Goal: Task Accomplishment & Management: Manage account settings

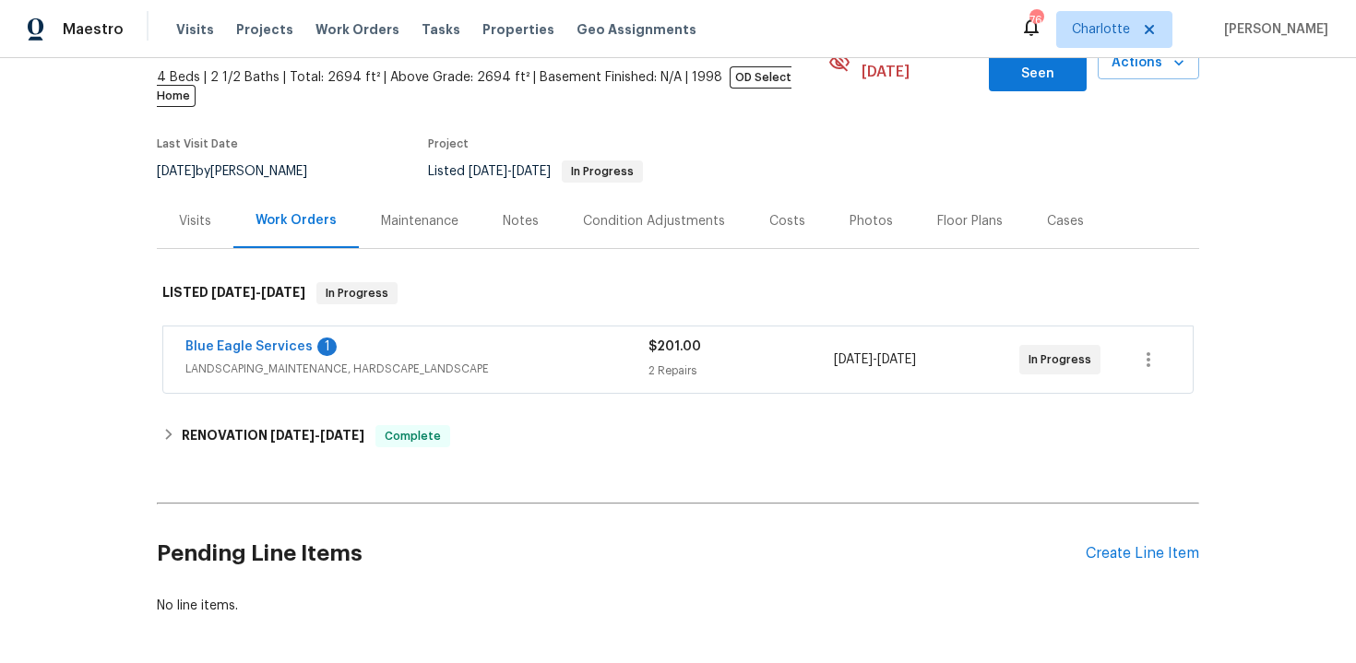
scroll to position [163, 0]
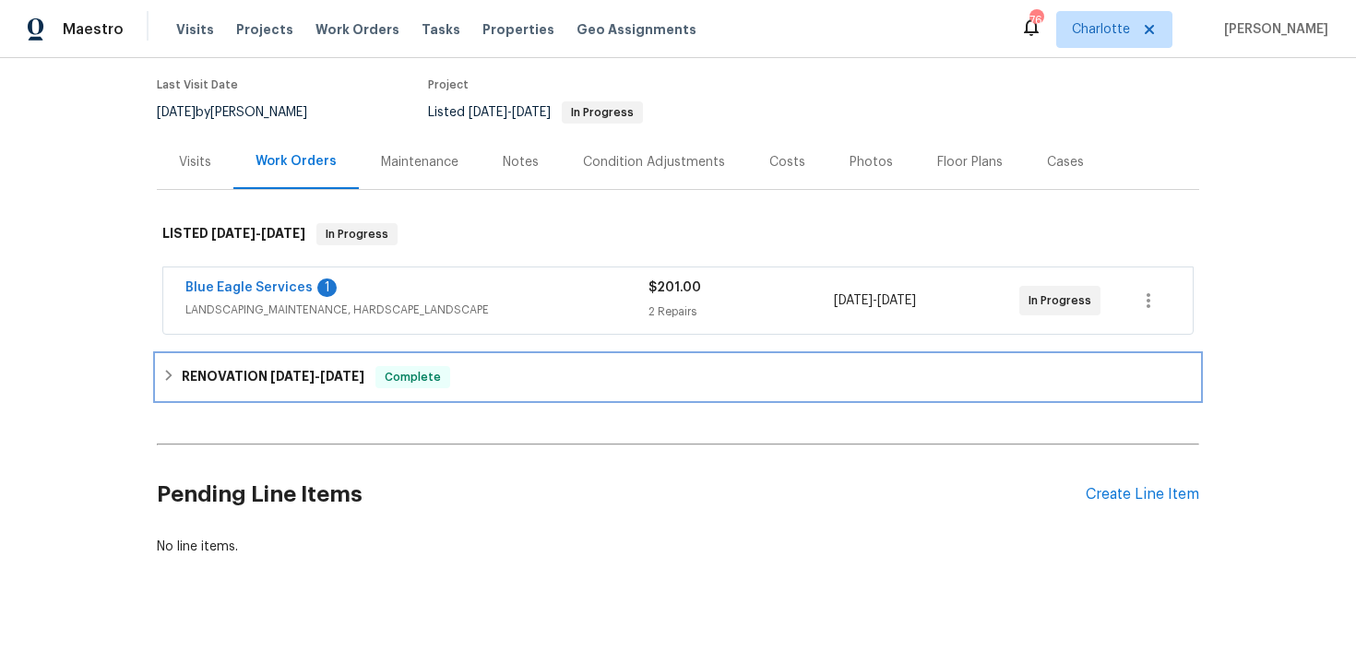
click at [639, 366] on div "RENOVATION [DATE] - [DATE] Complete" at bounding box center [678, 377] width 1032 height 22
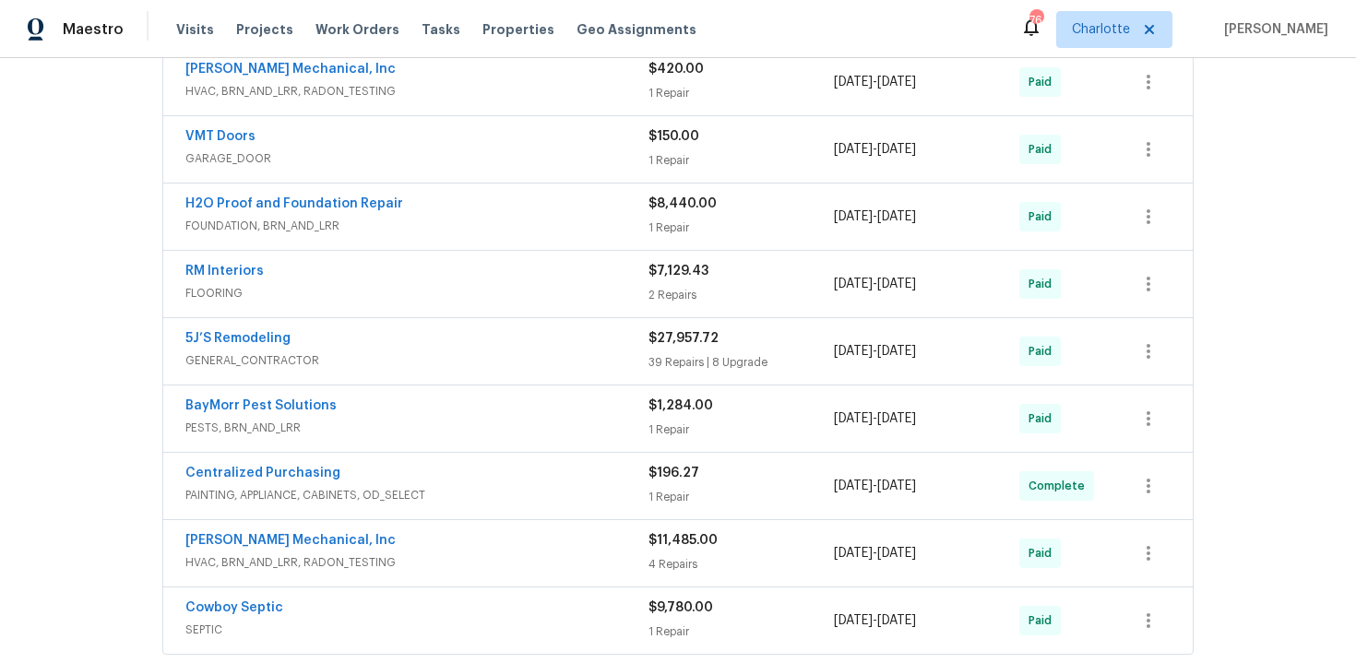
scroll to position [891, 0]
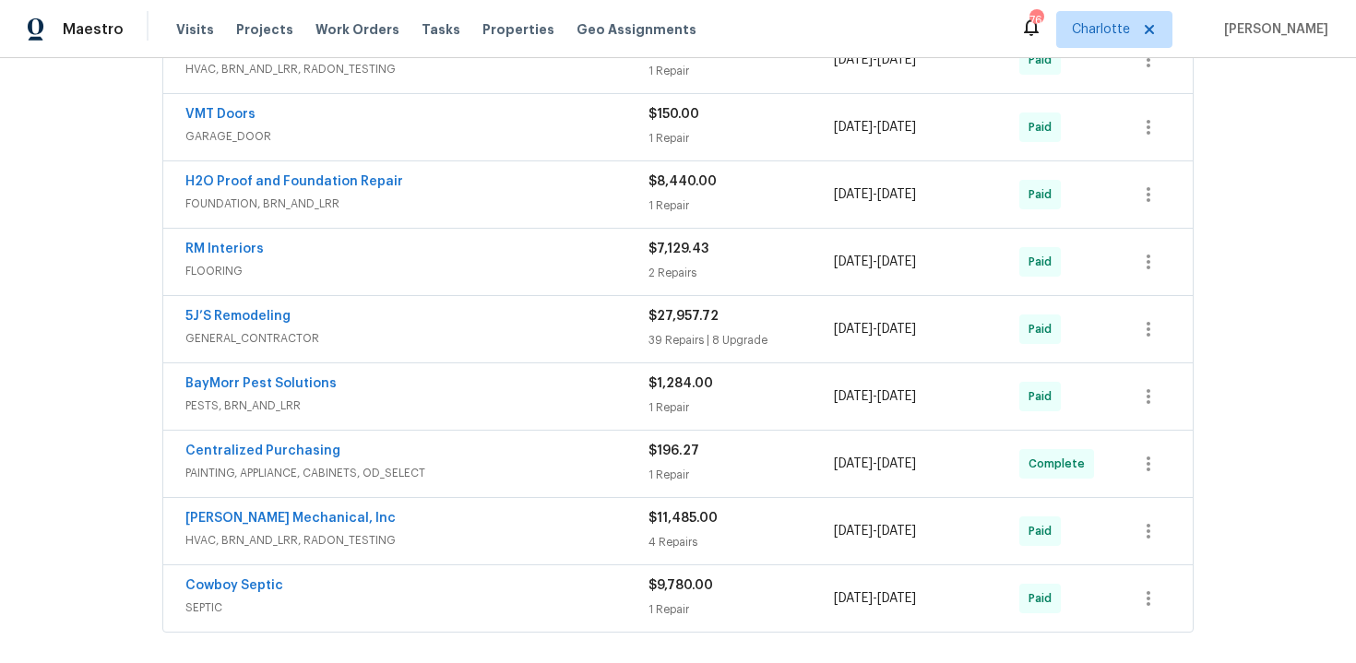
click at [455, 307] on div "5J’S Remodeling" at bounding box center [416, 318] width 463 height 22
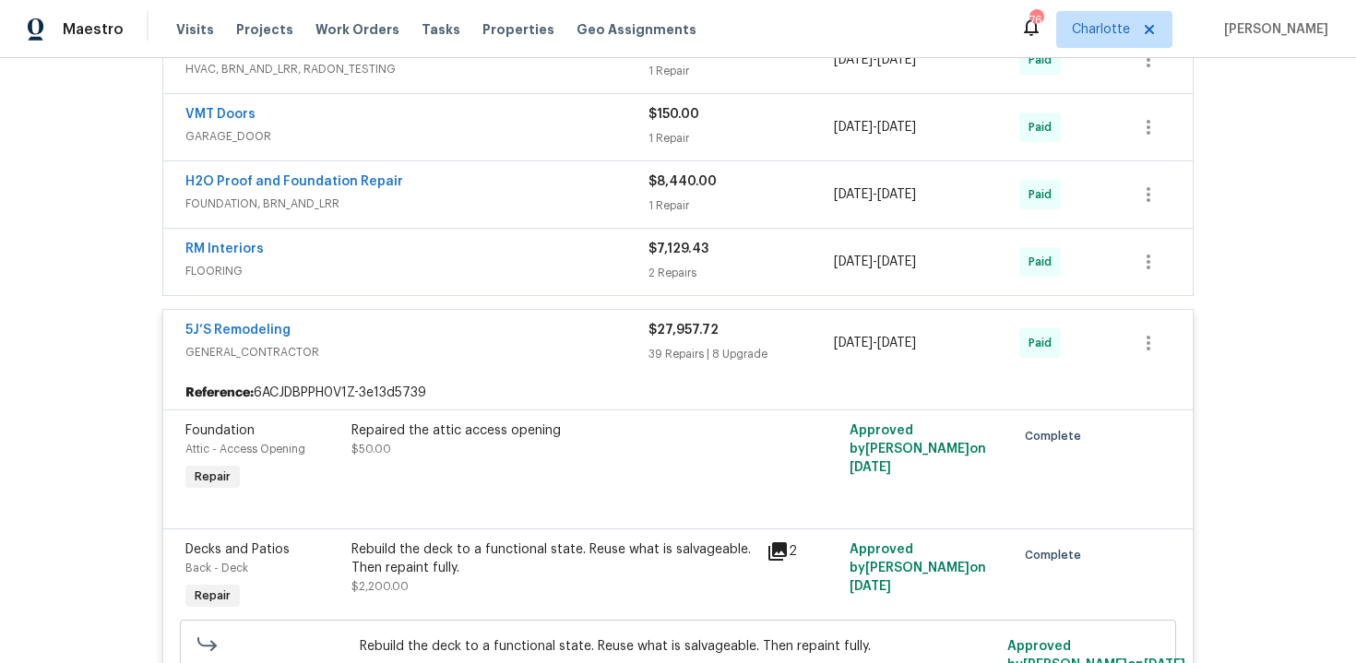
click at [460, 310] on div "5J’S Remodeling GENERAL_CONTRACTOR $27,957.72 39 Repairs | 8 Upgrade [DATE] - […" at bounding box center [678, 343] width 1030 height 66
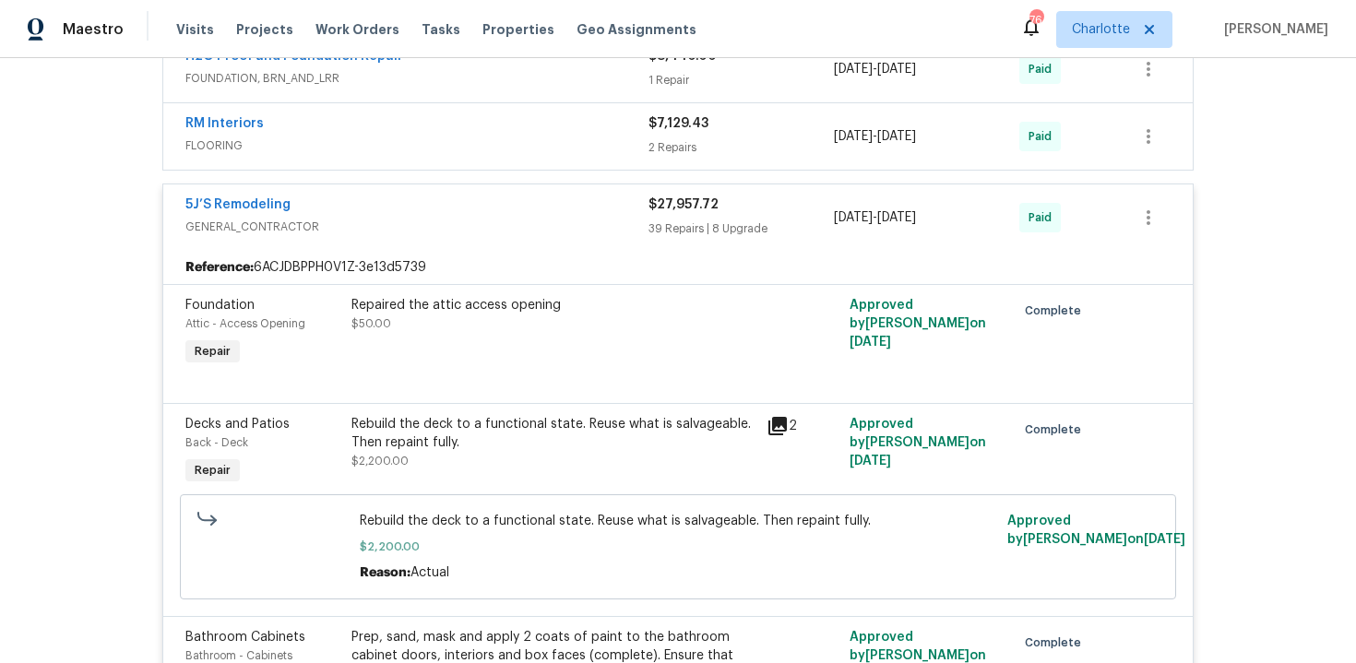
scroll to position [1008, 0]
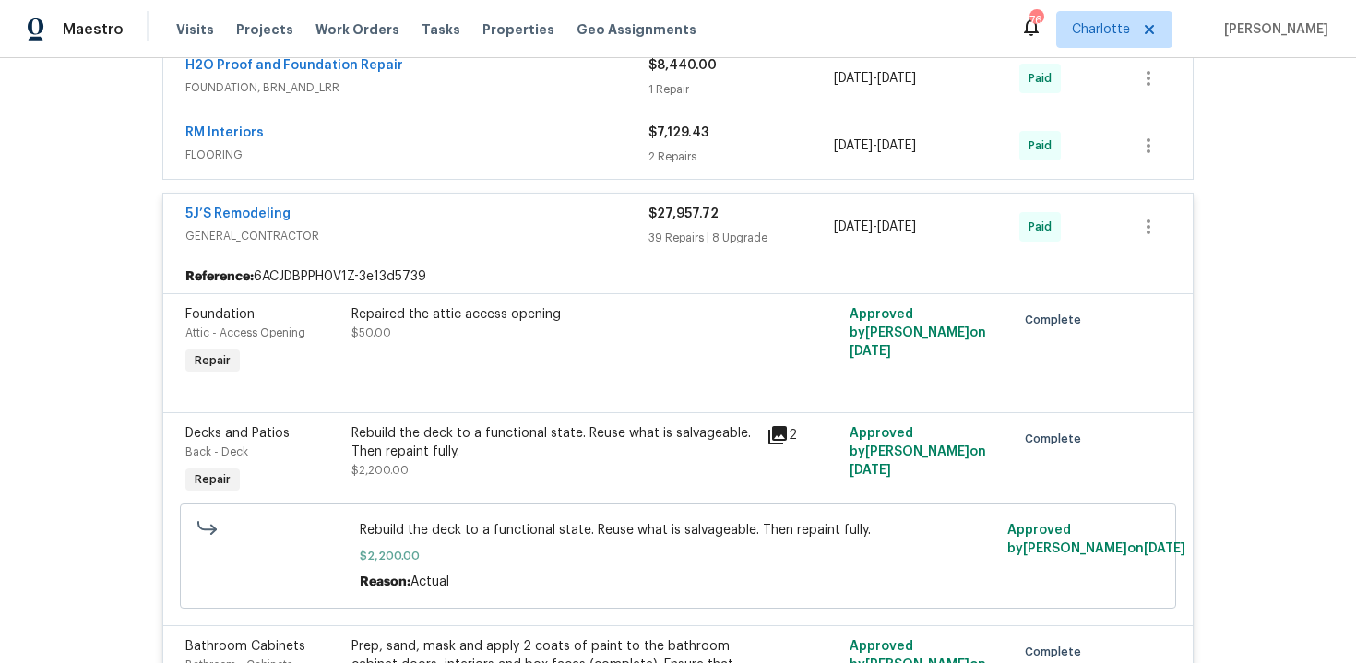
click at [436, 227] on span "GENERAL_CONTRACTOR" at bounding box center [416, 236] width 463 height 18
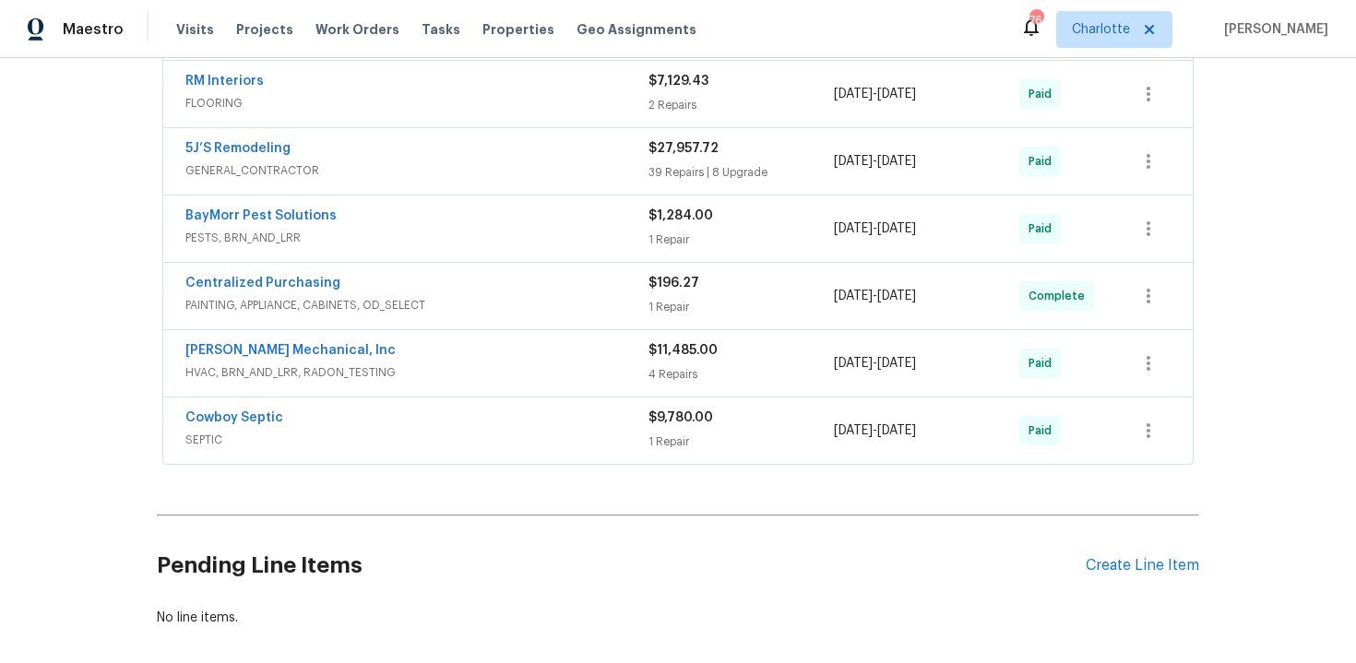
scroll to position [1081, 0]
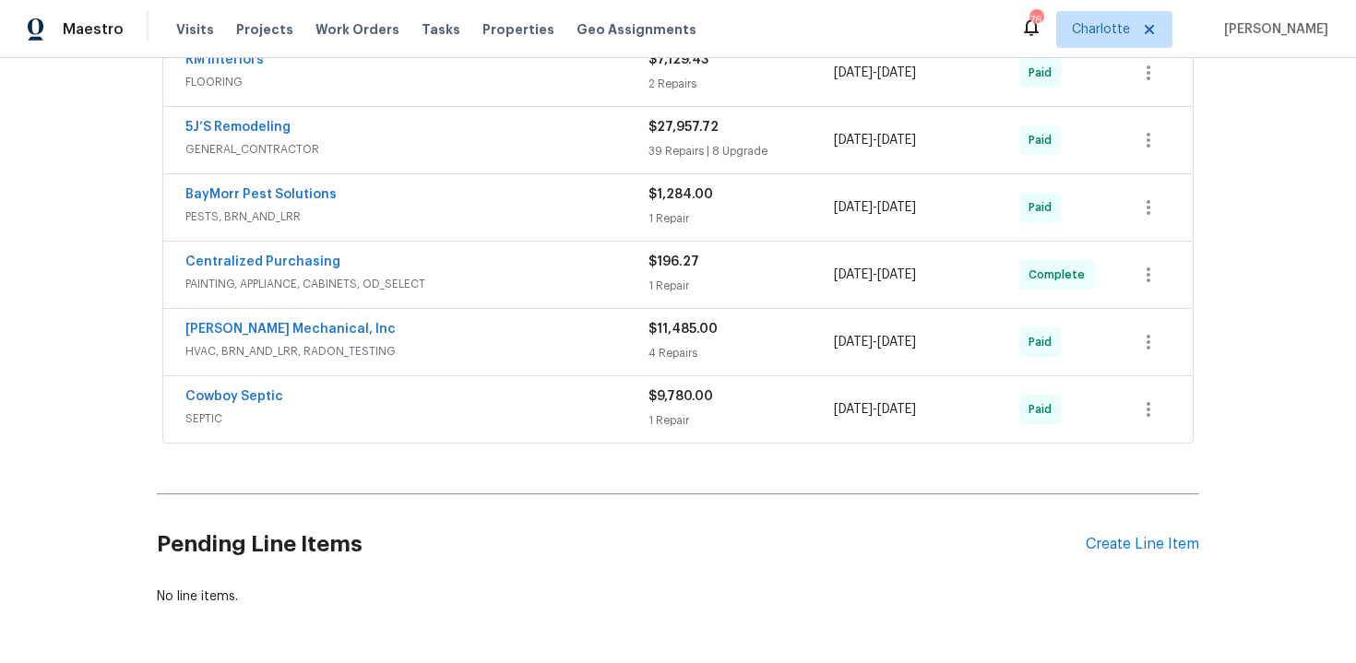
click at [485, 376] on div "Cowboy Septic SEPTIC $9,780.00 1 Repair [DATE] - [DATE] Paid" at bounding box center [678, 409] width 1030 height 66
click at [264, 390] on link "Cowboy Septic" at bounding box center [234, 396] width 98 height 13
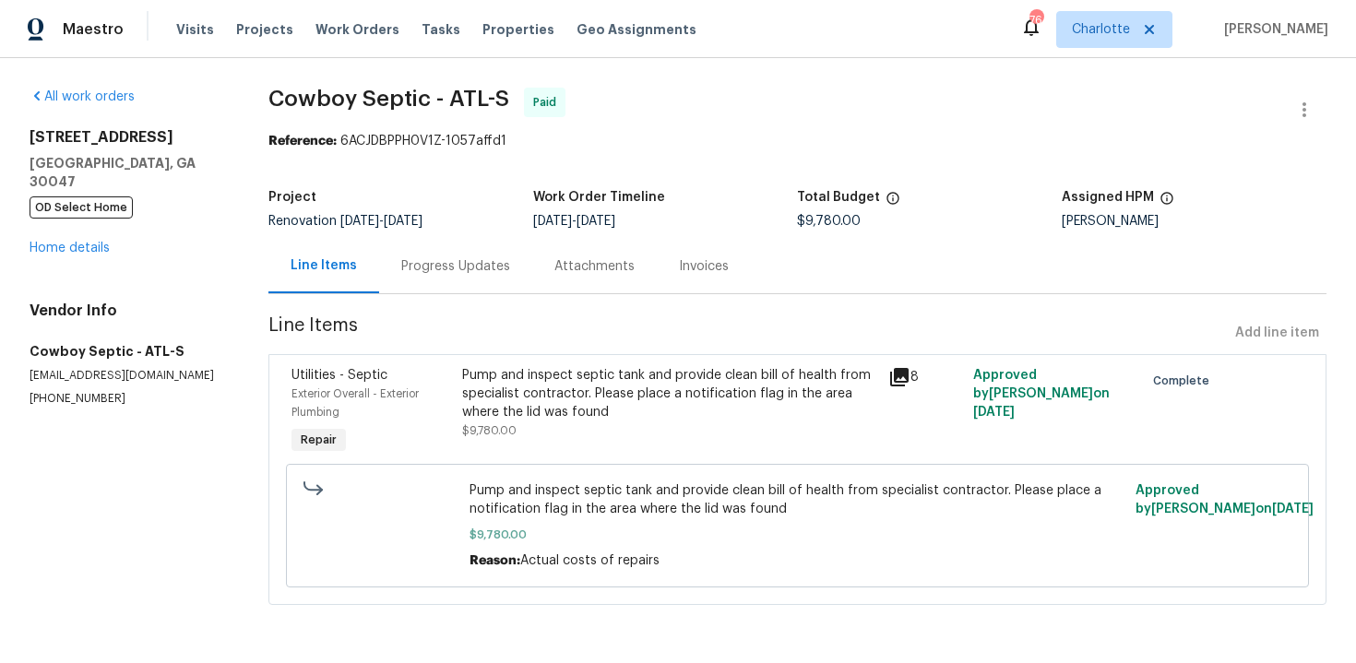
click at [686, 282] on div "Invoices" at bounding box center [704, 266] width 94 height 54
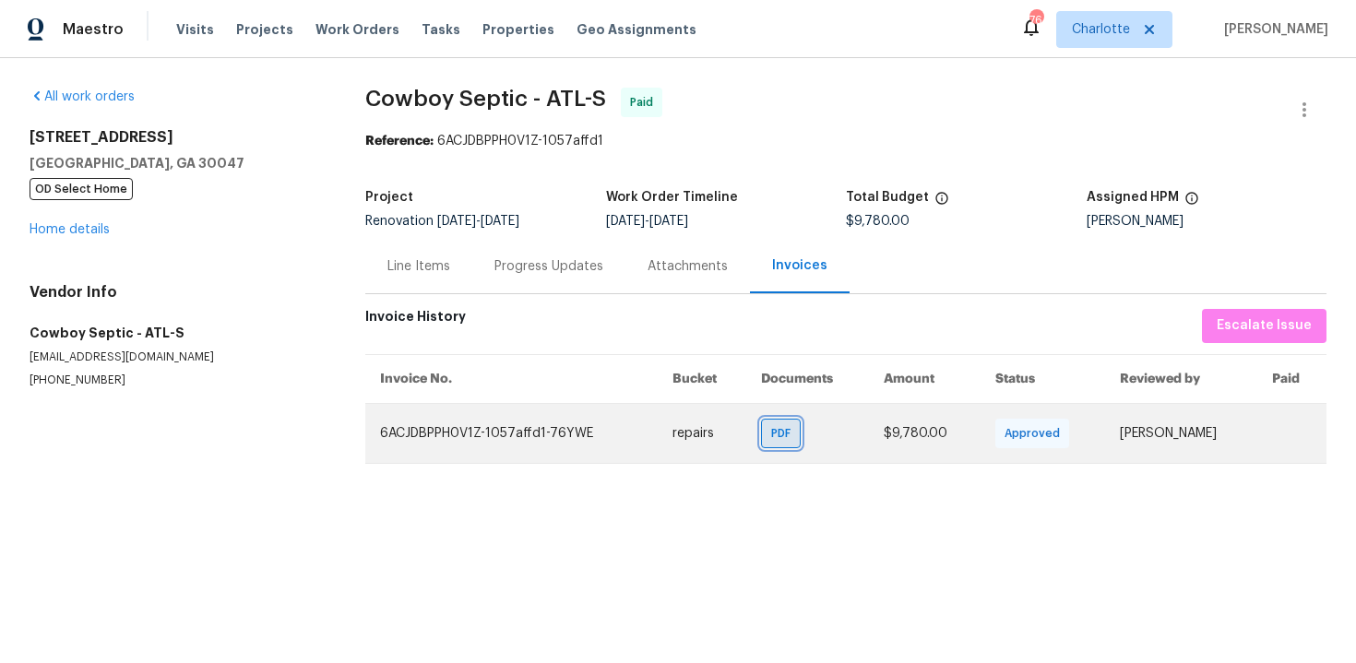
click at [771, 435] on span "PDF" at bounding box center [784, 433] width 27 height 18
